Goal: Task Accomplishment & Management: Manage account settings

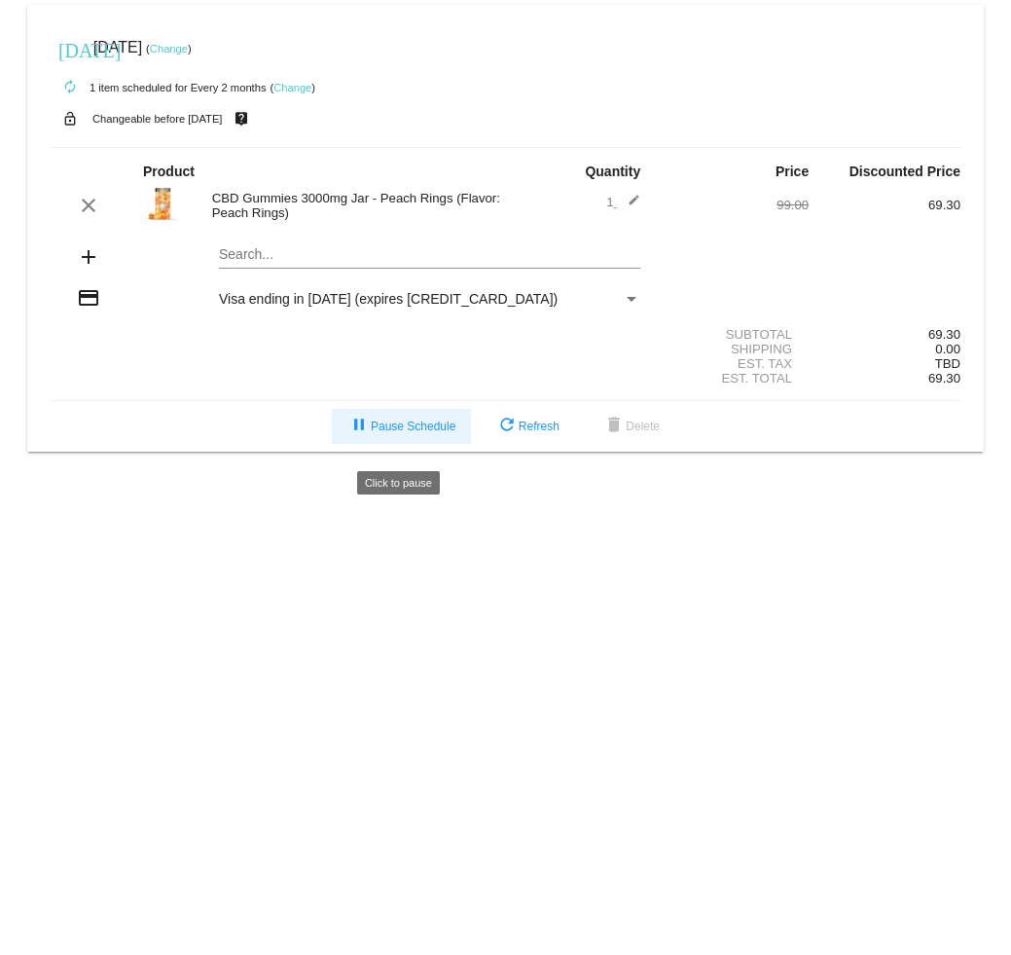
click at [438, 444] on button "pause Pause Schedule" at bounding box center [401, 426] width 139 height 35
click at [302, 82] on link "Change" at bounding box center [292, 88] width 38 height 12
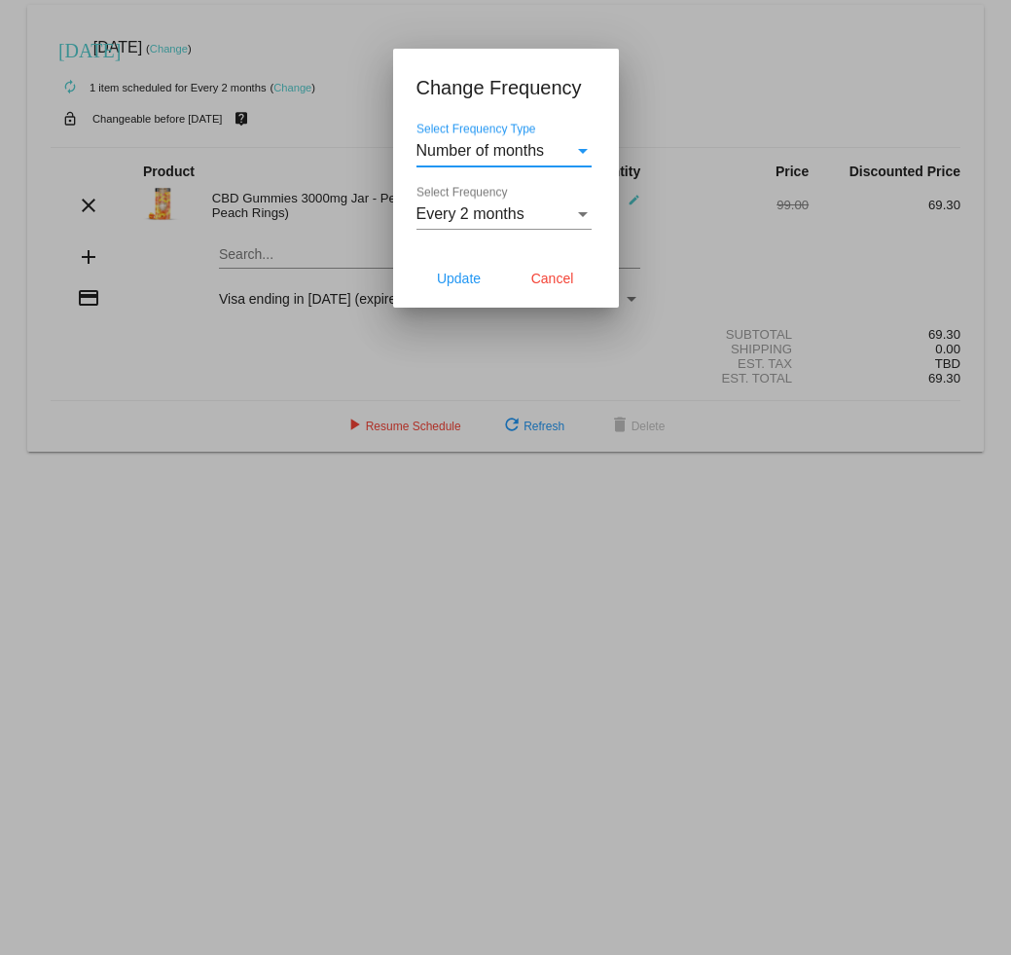
click at [592, 223] on div "Every 2 months Select Frequency" at bounding box center [506, 217] width 179 height 63
click at [537, 221] on div "Every 2 months" at bounding box center [496, 214] width 158 height 18
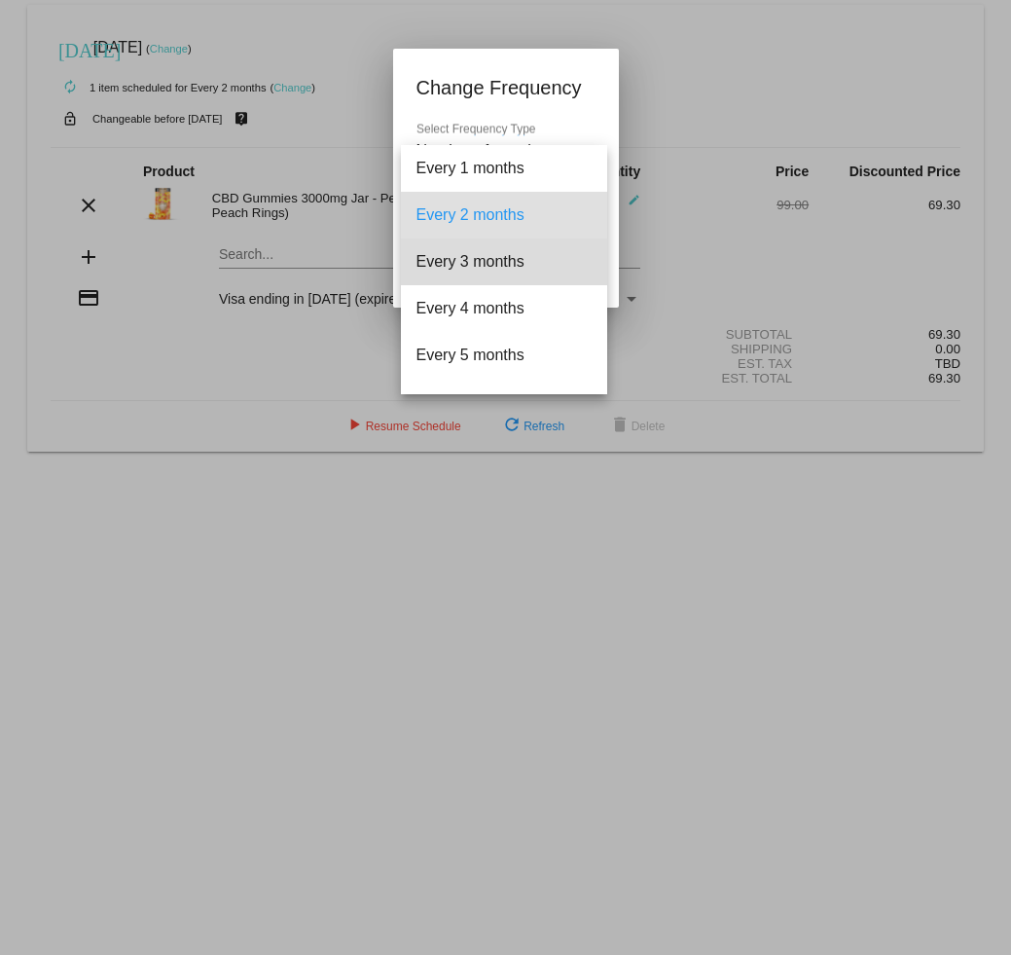
click at [536, 272] on span "Every 3 months" at bounding box center [504, 261] width 175 height 47
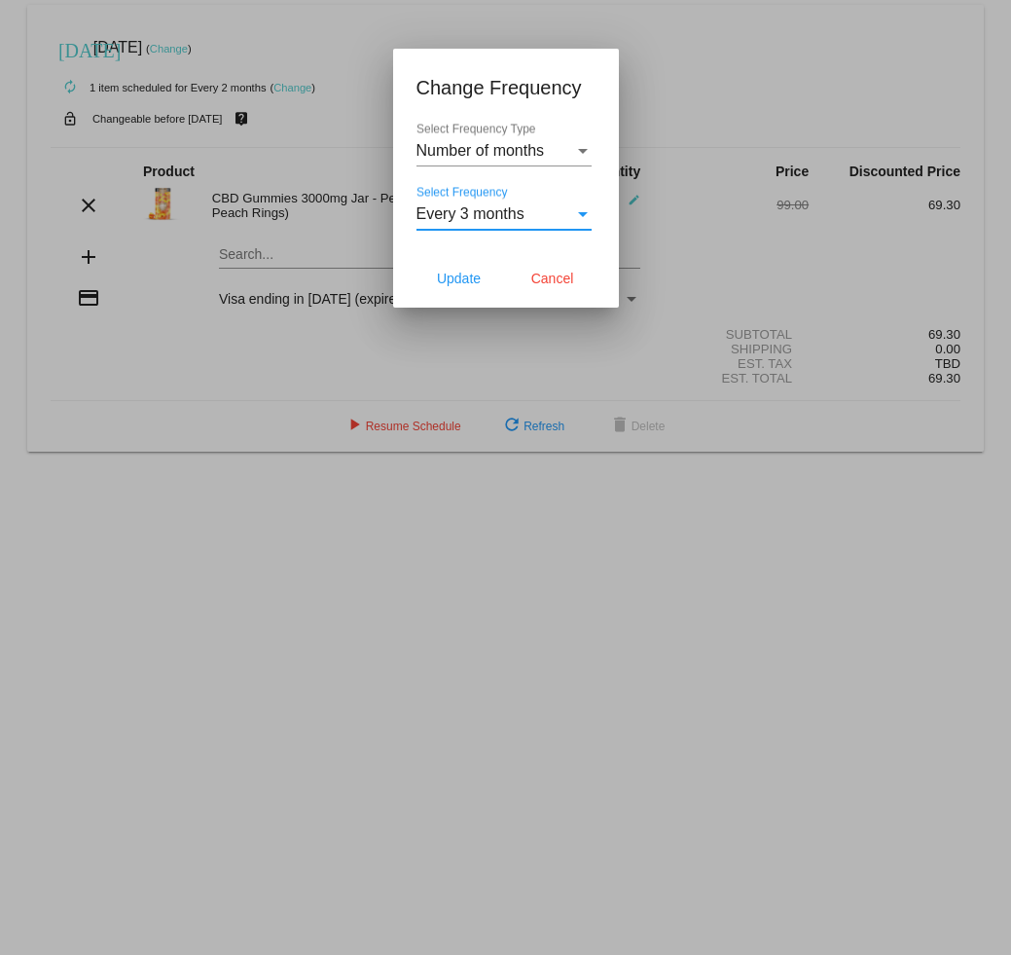
click at [487, 284] on button "Update" at bounding box center [460, 278] width 86 height 35
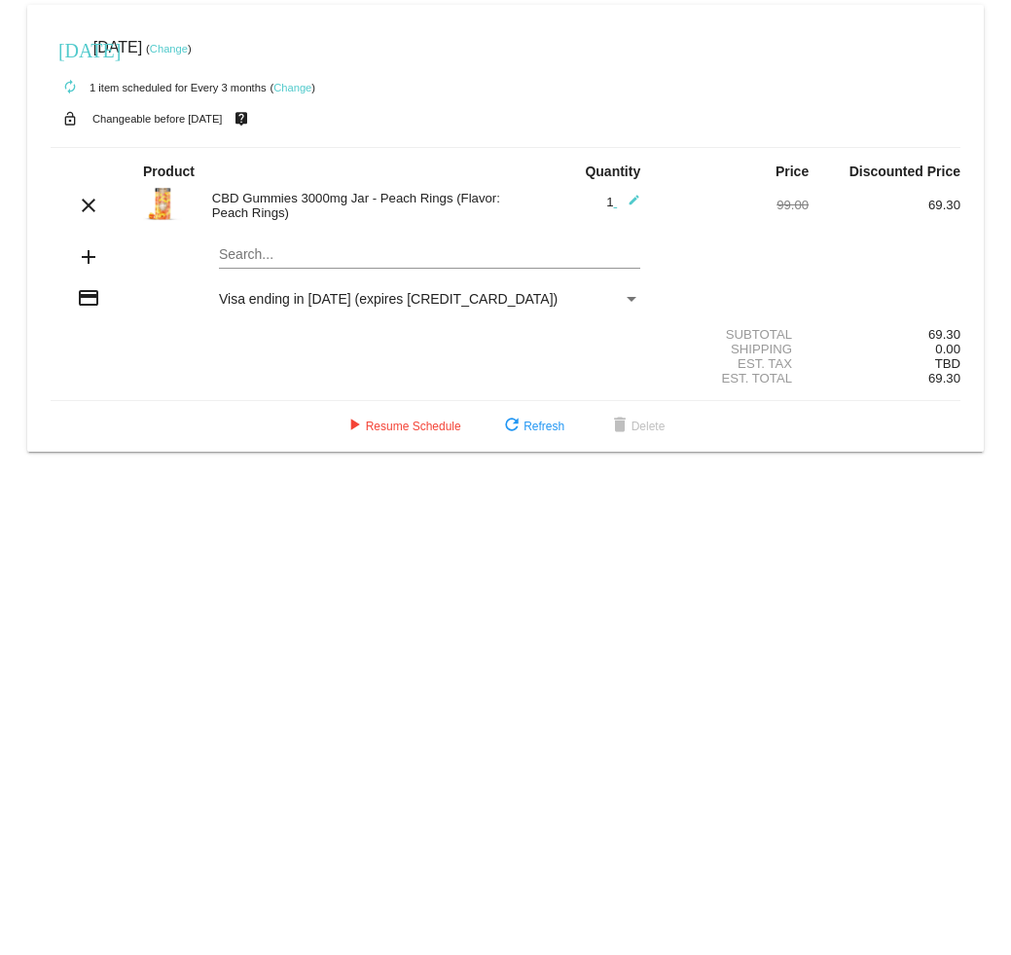
click at [188, 53] on link "Change" at bounding box center [169, 49] width 38 height 12
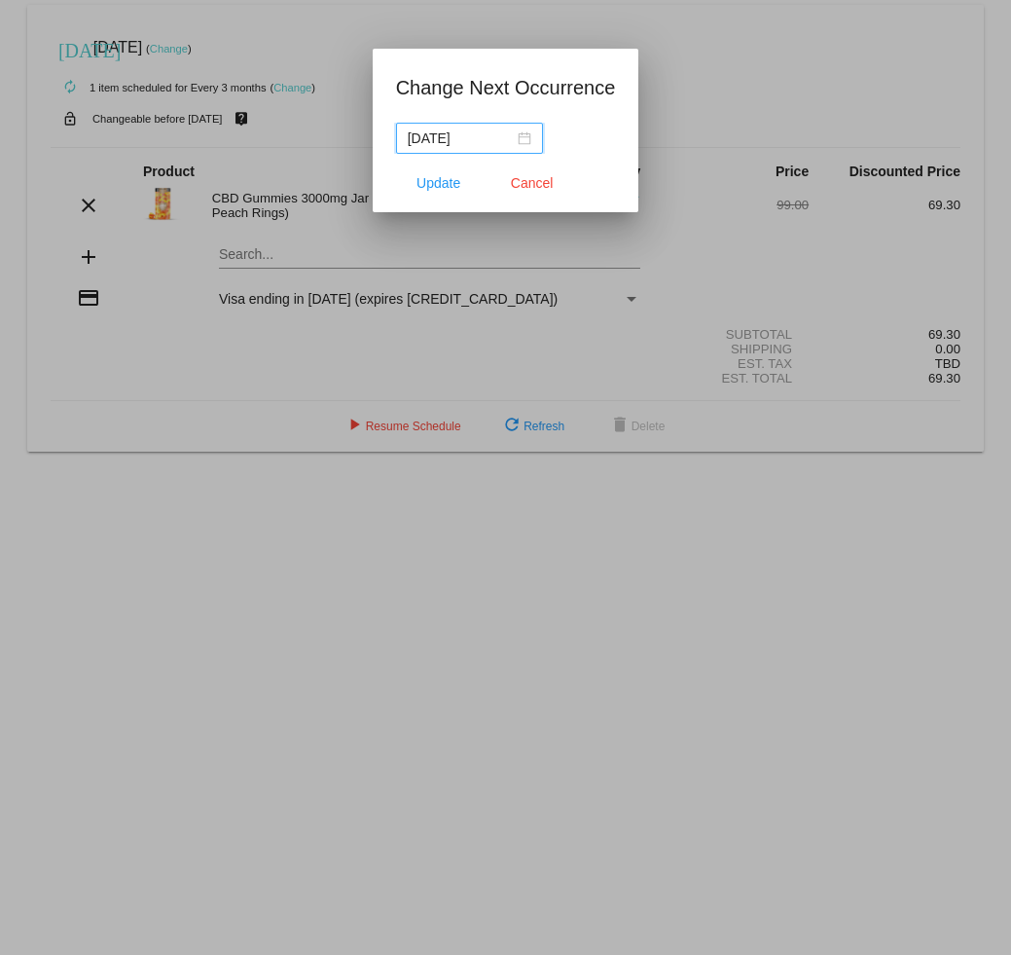
click at [489, 145] on input "[DATE]" at bounding box center [461, 137] width 106 height 21
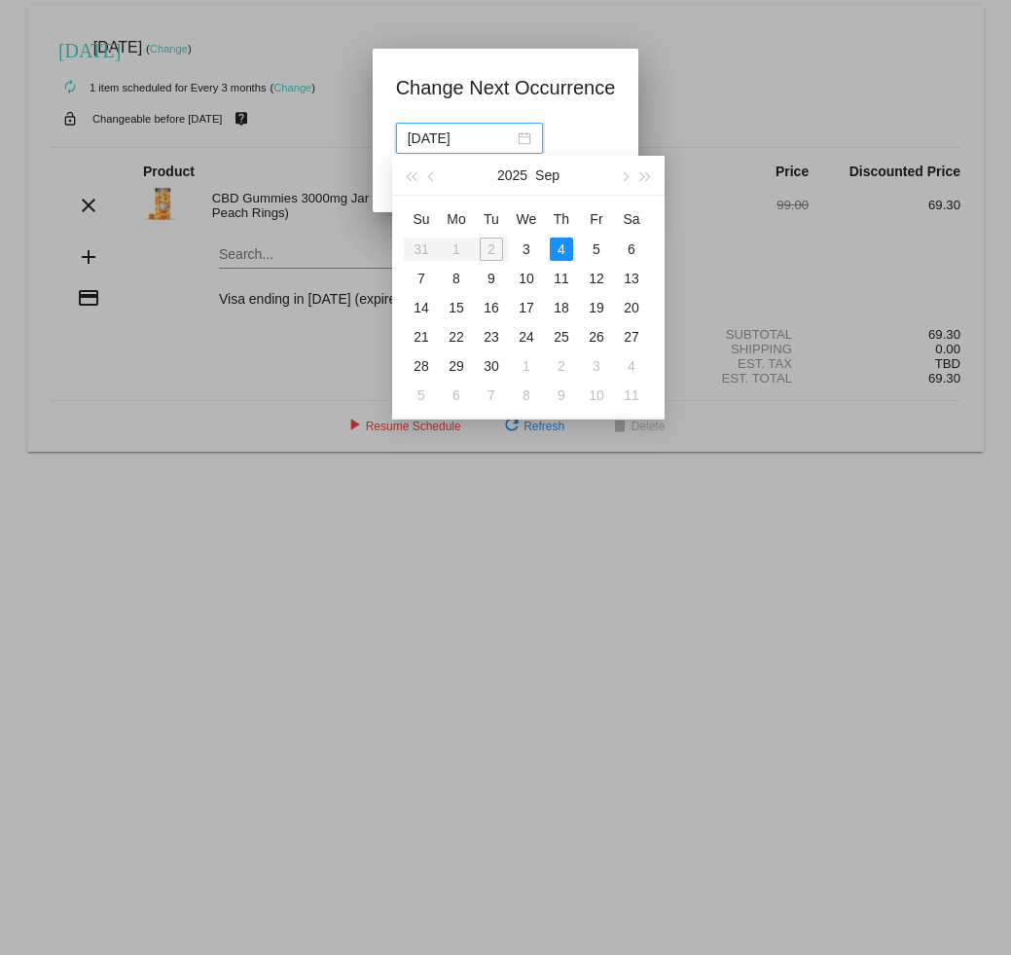
click at [624, 180] on span "button" at bounding box center [624, 177] width 10 height 10
click at [474, 283] on td "7" at bounding box center [491, 278] width 35 height 29
type input "[DATE]"
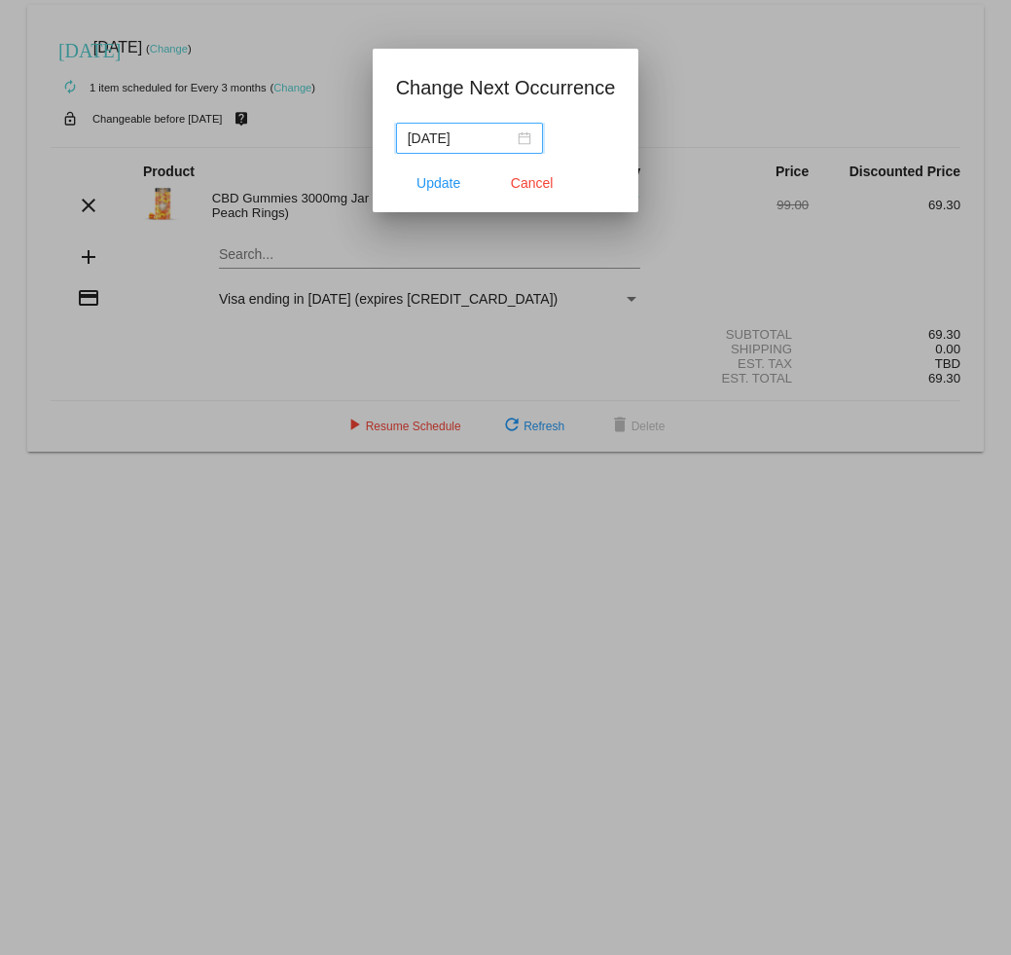
click at [461, 175] on button "Update" at bounding box center [439, 182] width 86 height 35
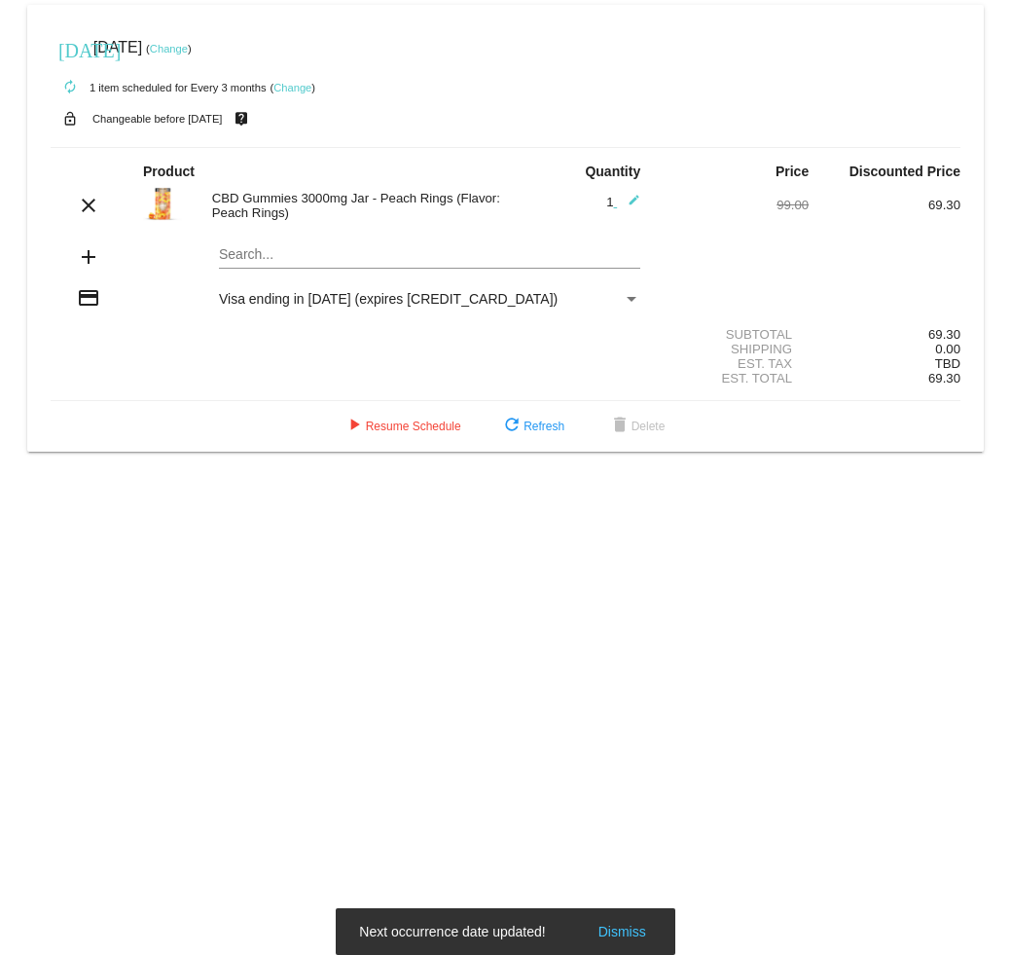
click at [386, 433] on span "play_arrow Resume Schedule" at bounding box center [402, 426] width 119 height 14
